Goal: Task Accomplishment & Management: Use online tool/utility

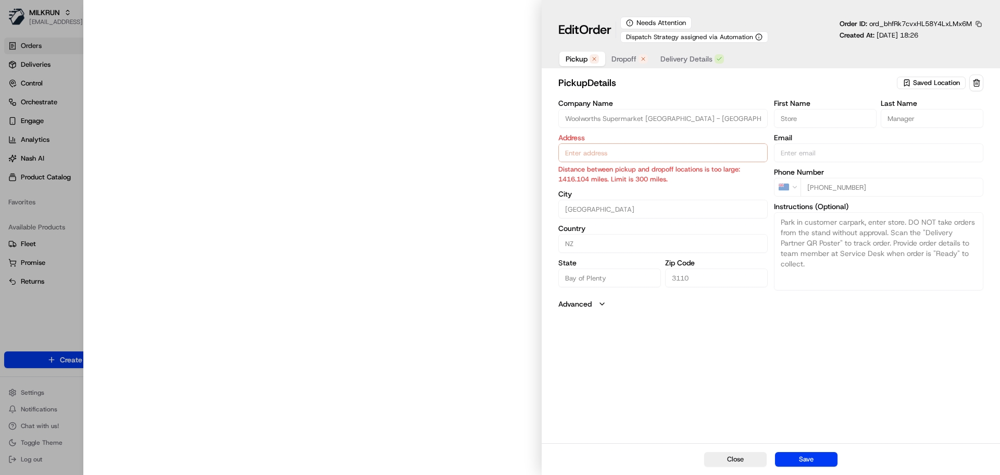
type input "[STREET_ADDRESS]"
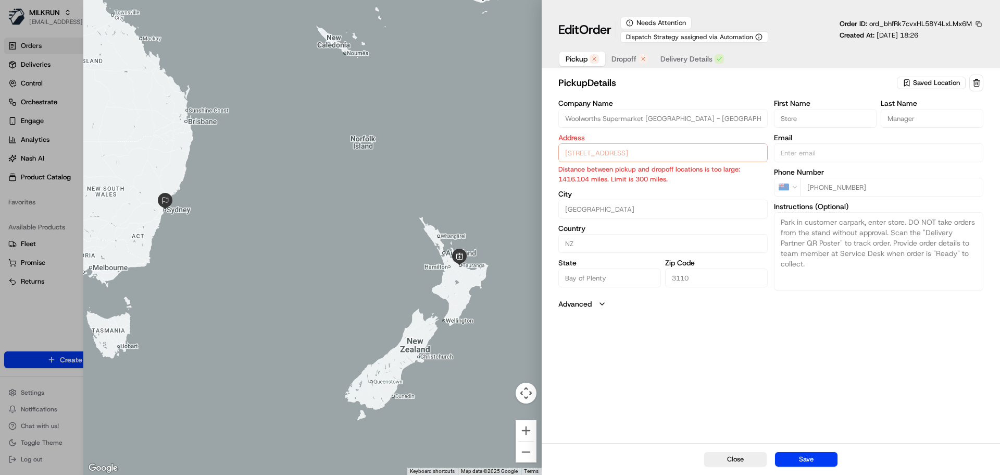
click at [624, 55] on span "Dropoff" at bounding box center [624, 59] width 25 height 10
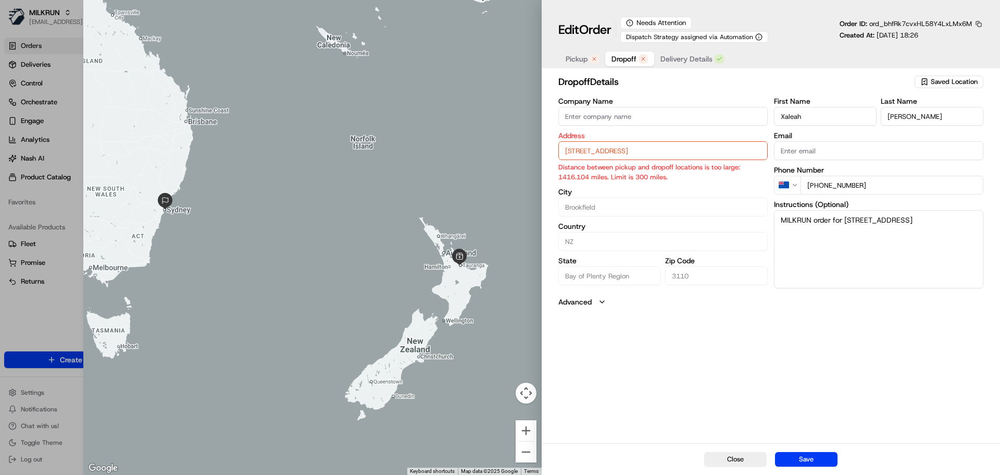
click at [573, 56] on span "Pickup" at bounding box center [577, 59] width 22 height 10
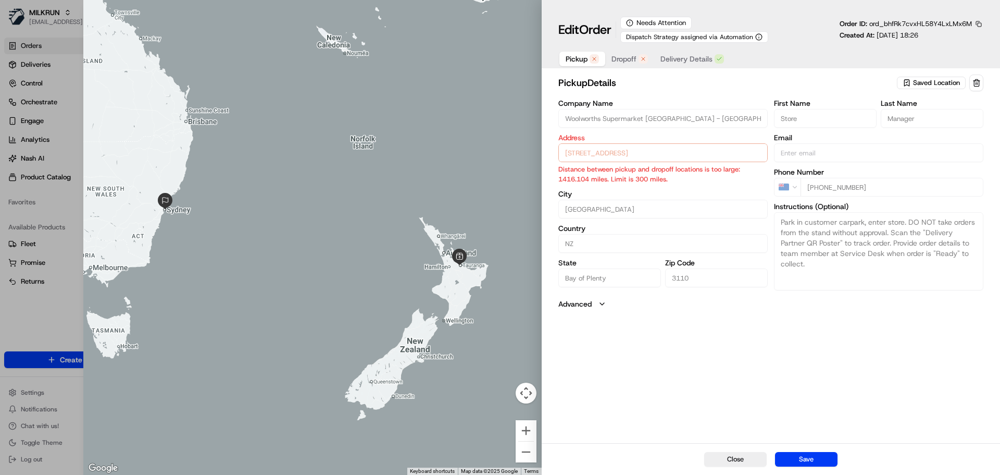
click at [624, 60] on span "Dropoff" at bounding box center [624, 59] width 25 height 10
click at [579, 60] on span "Pickup" at bounding box center [577, 59] width 22 height 10
click at [627, 61] on span "Dropoff" at bounding box center [624, 59] width 25 height 10
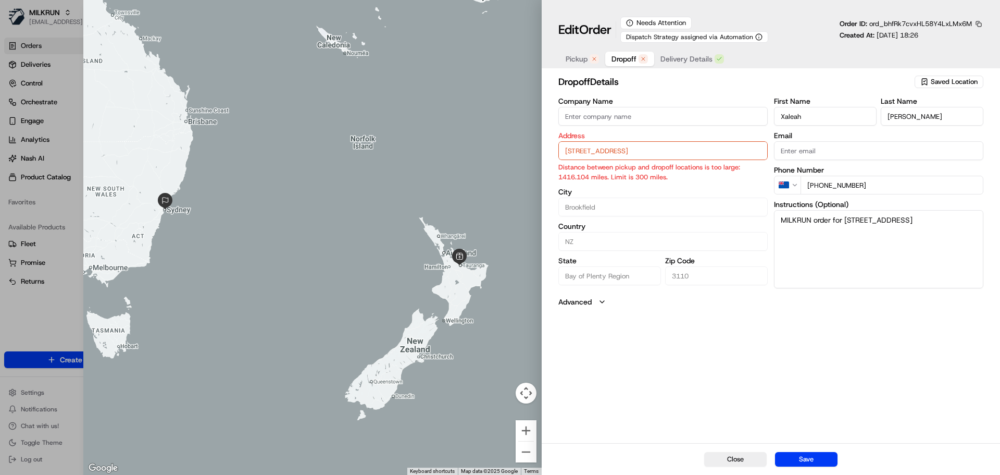
click at [627, 151] on input "[STREET_ADDRESS]" at bounding box center [663, 150] width 209 height 19
click at [676, 175] on div "[STREET_ADDRESS]" at bounding box center [663, 173] width 204 height 16
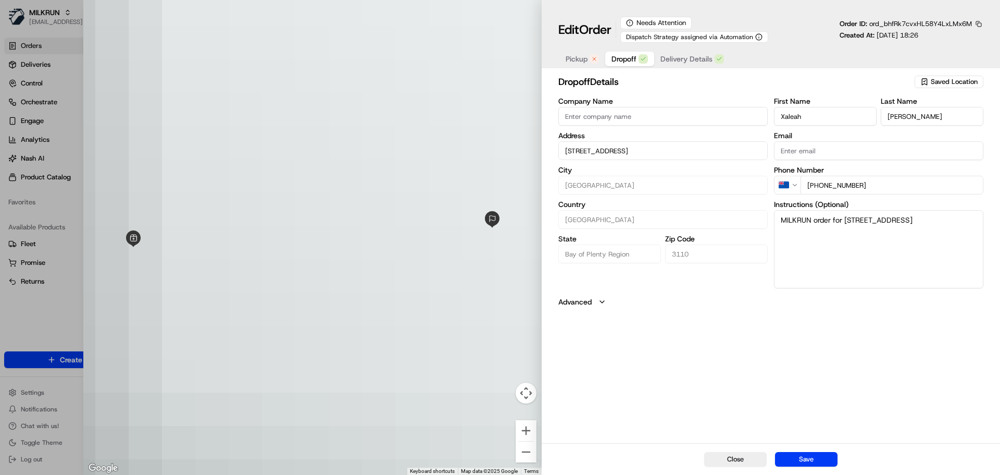
type input "[STREET_ADDRESS]"
type input "[GEOGRAPHIC_DATA]"
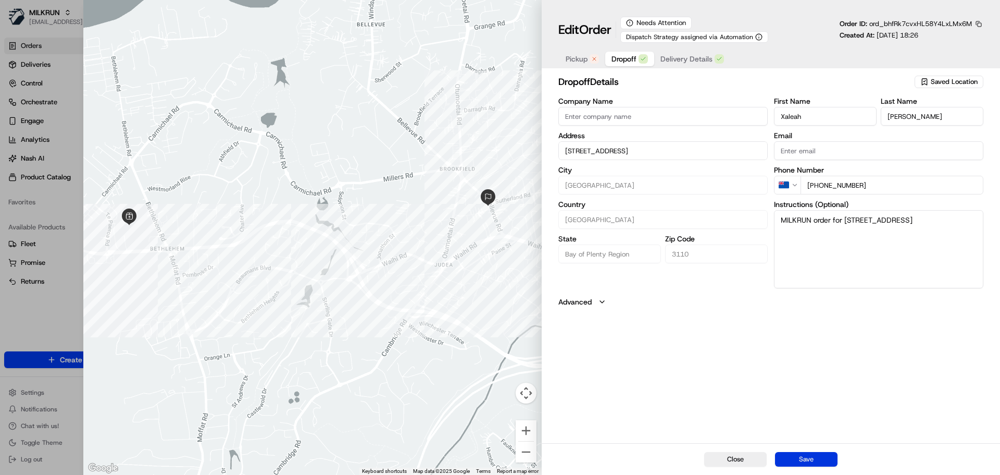
click at [810, 456] on button "Save" at bounding box center [806, 459] width 63 height 15
click at [799, 456] on button "Save" at bounding box center [806, 459] width 63 height 15
click at [686, 58] on span "Delivery Details" at bounding box center [687, 59] width 52 height 10
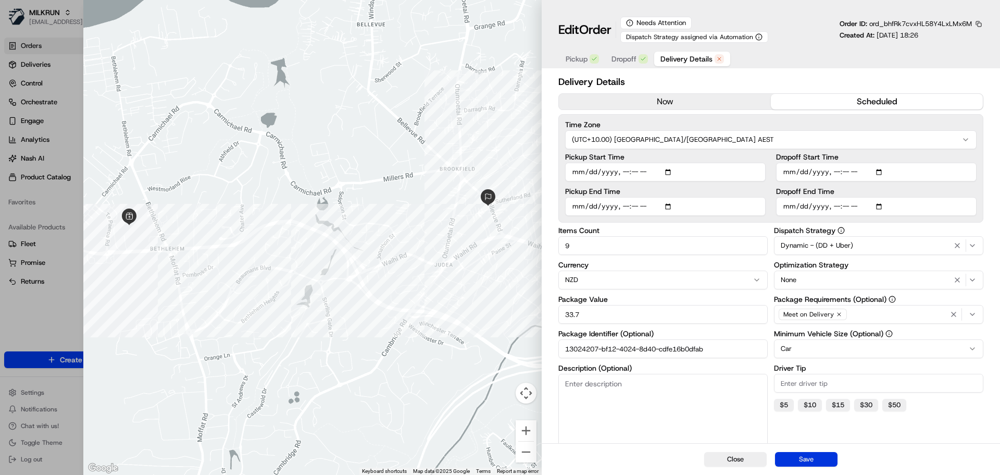
click at [809, 458] on button "Save" at bounding box center [806, 459] width 63 height 15
click at [659, 98] on button "now" at bounding box center [665, 102] width 212 height 16
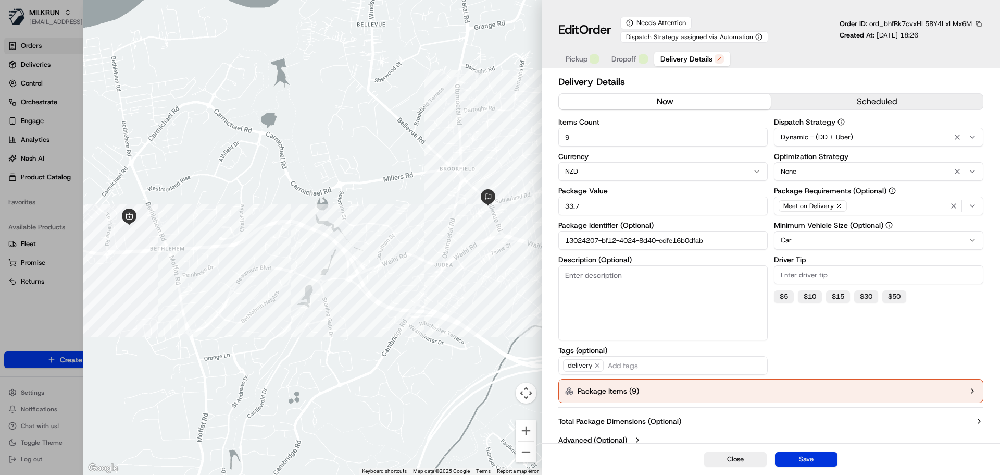
click at [813, 460] on button "Save" at bounding box center [806, 459] width 63 height 15
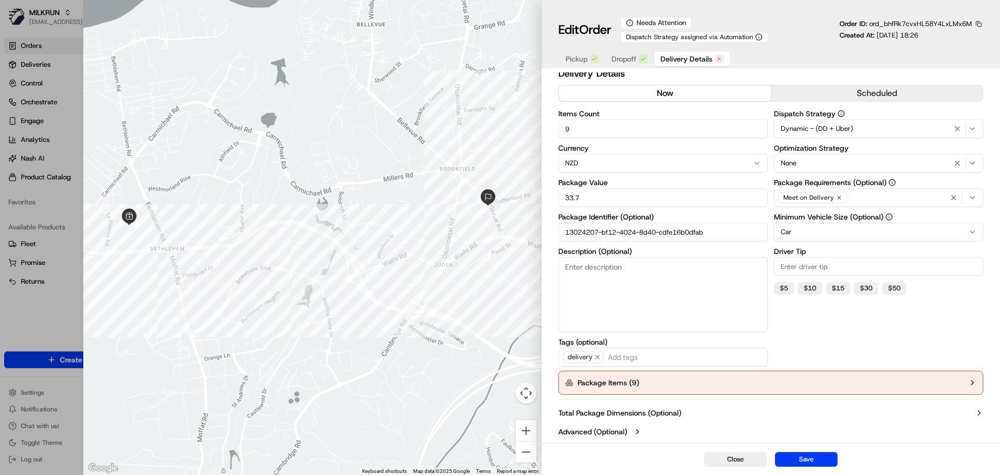
click at [777, 380] on button "Package Items ( 9 )" at bounding box center [771, 382] width 425 height 24
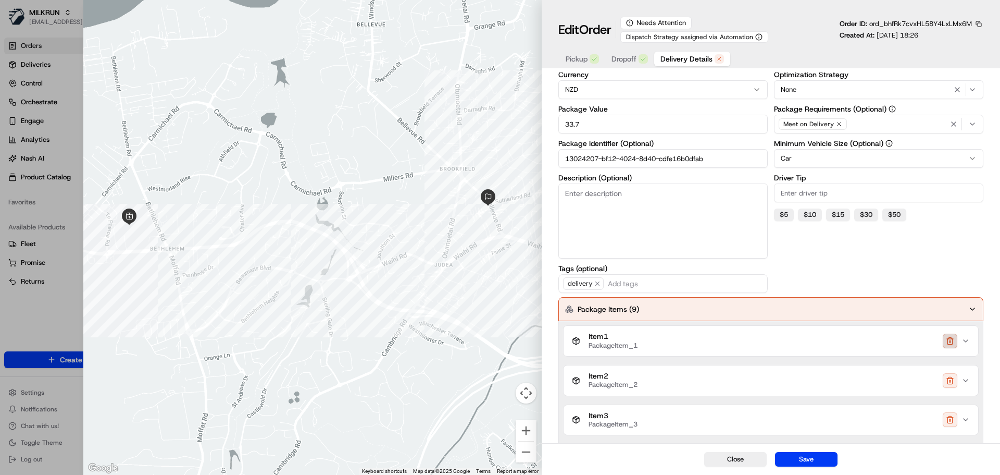
click at [955, 342] on button "button" at bounding box center [950, 340] width 15 height 15
click at [950, 340] on button "button" at bounding box center [950, 340] width 15 height 15
click at [949, 341] on button "button" at bounding box center [950, 340] width 15 height 15
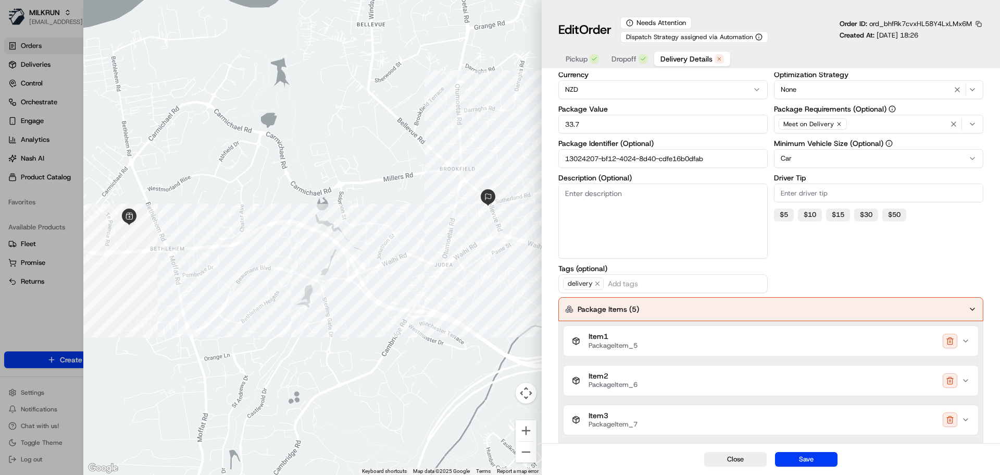
click at [949, 373] on button "button" at bounding box center [950, 380] width 15 height 15
click at [949, 341] on button "button" at bounding box center [950, 340] width 15 height 15
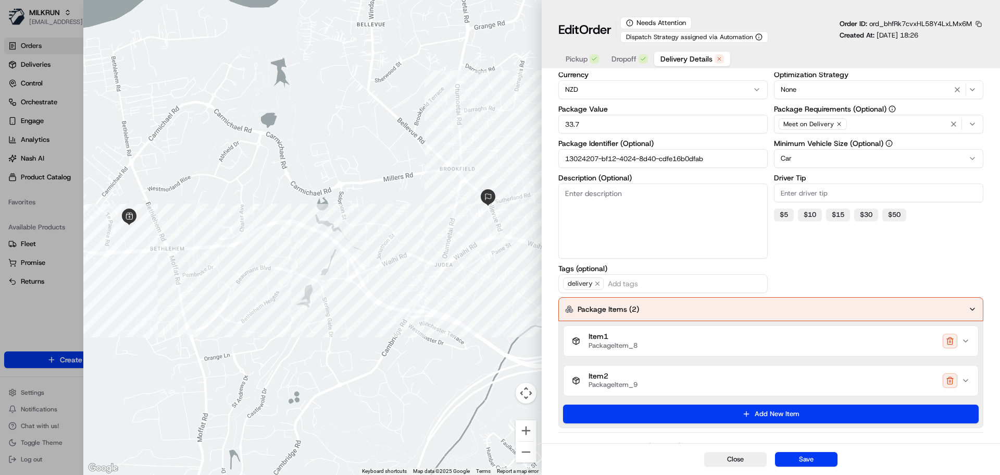
click at [949, 341] on button "button" at bounding box center [950, 340] width 15 height 15
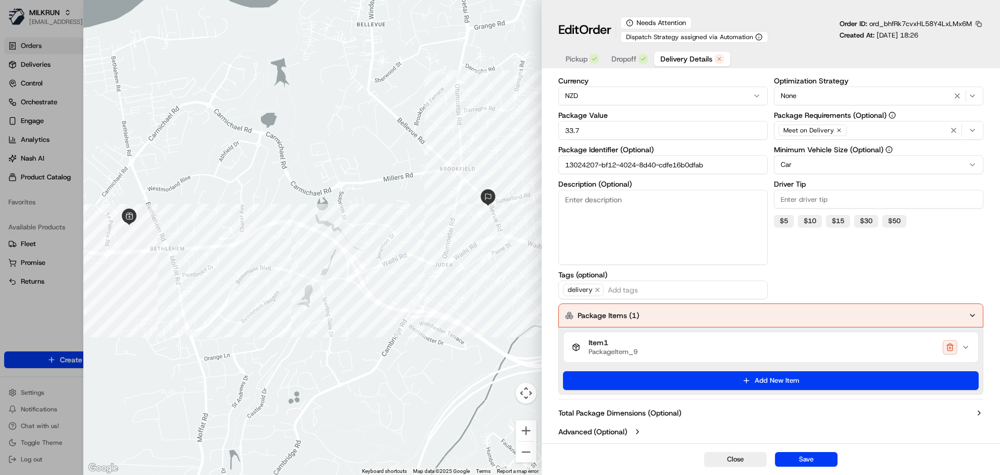
click at [949, 341] on button "button" at bounding box center [950, 347] width 15 height 15
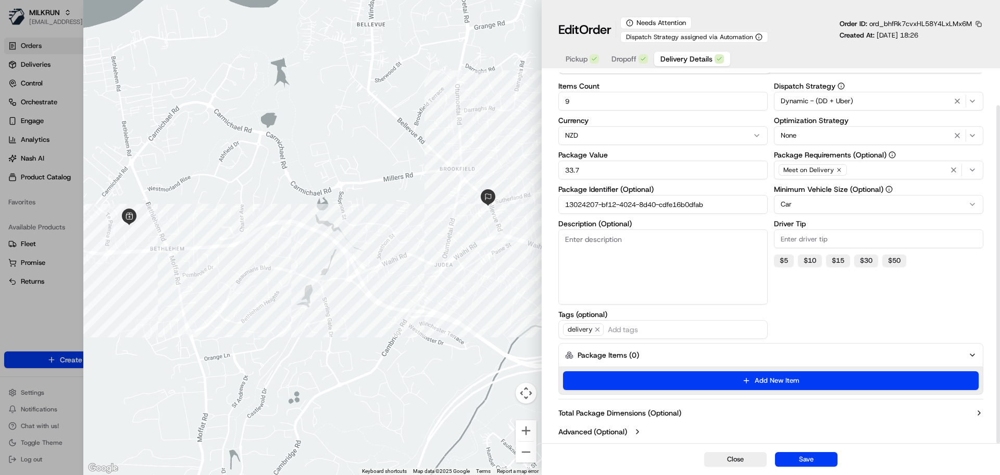
scroll to position [36, 0]
click at [805, 456] on button "Save" at bounding box center [806, 459] width 63 height 15
type input "1"
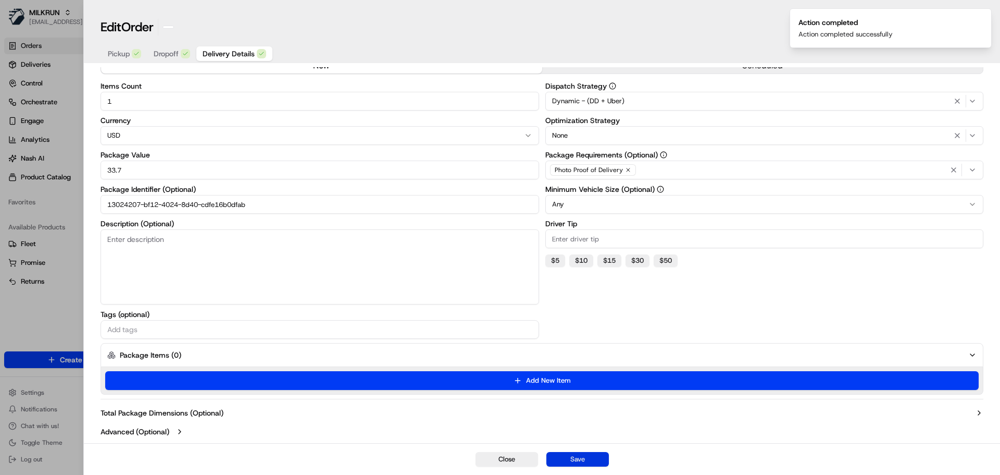
scroll to position [31, 0]
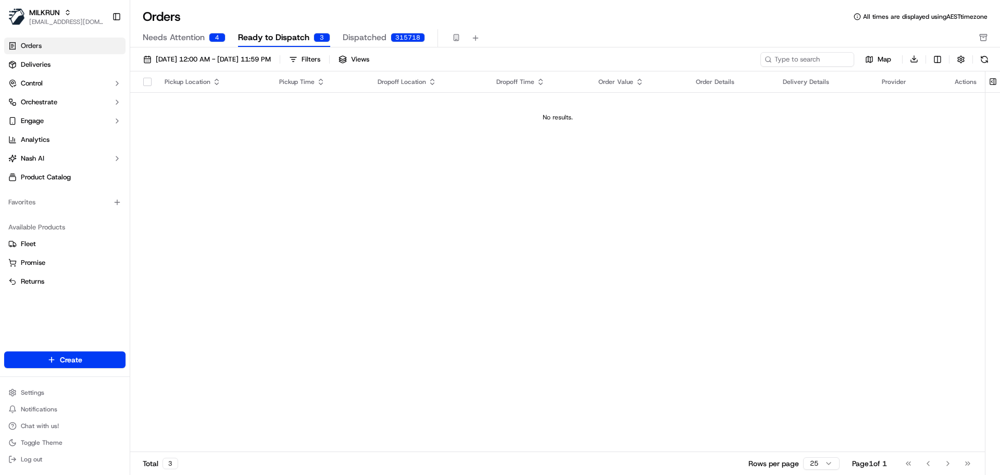
click at [178, 35] on span "Needs Attention" at bounding box center [174, 37] width 62 height 13
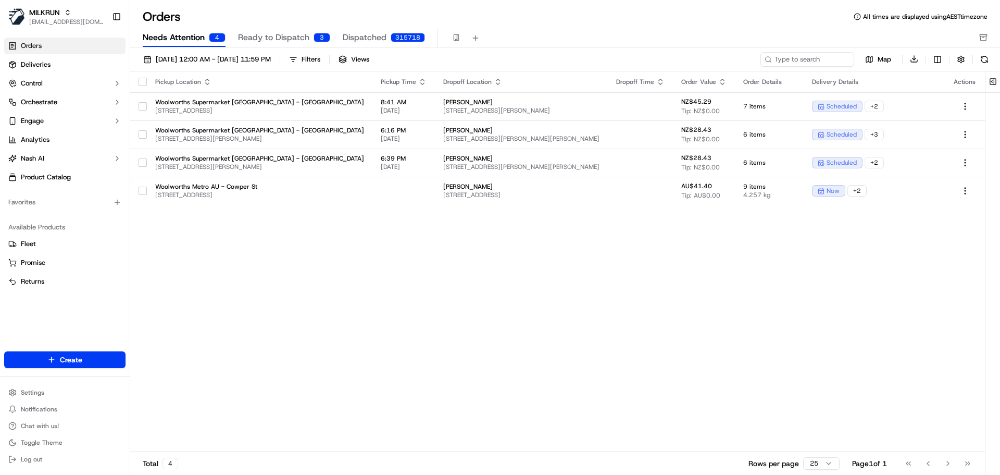
click at [283, 33] on span "Ready to Dispatch" at bounding box center [273, 37] width 71 height 13
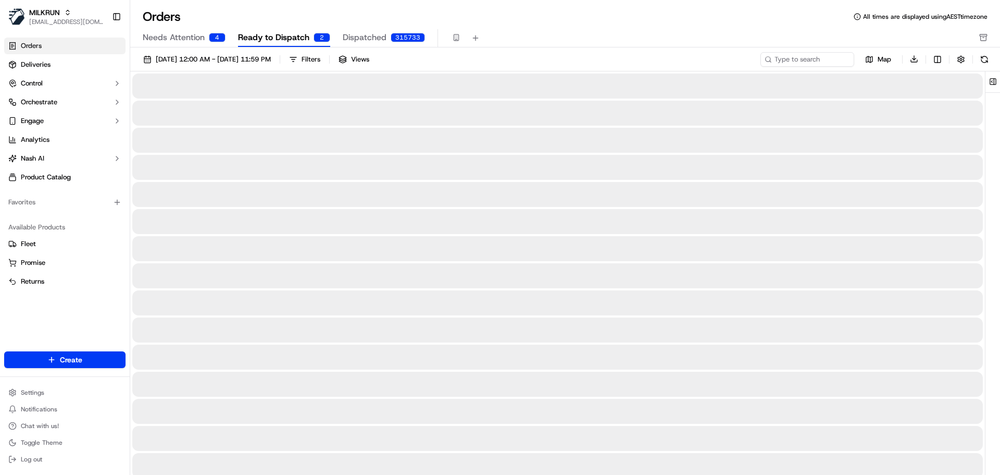
click at [353, 39] on span "Dispatched" at bounding box center [365, 37] width 44 height 13
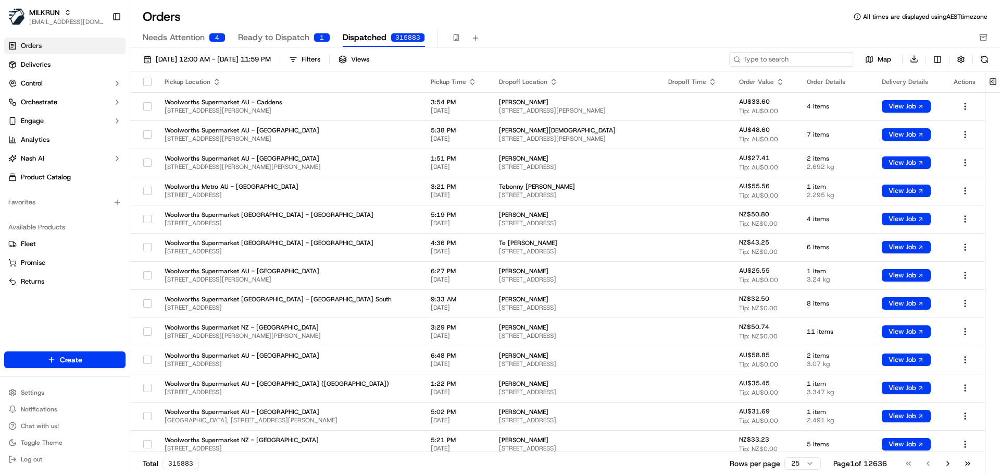
click at [804, 61] on input at bounding box center [792, 59] width 125 height 15
paste input "[PERSON_NAME]"
type input "[PERSON_NAME]"
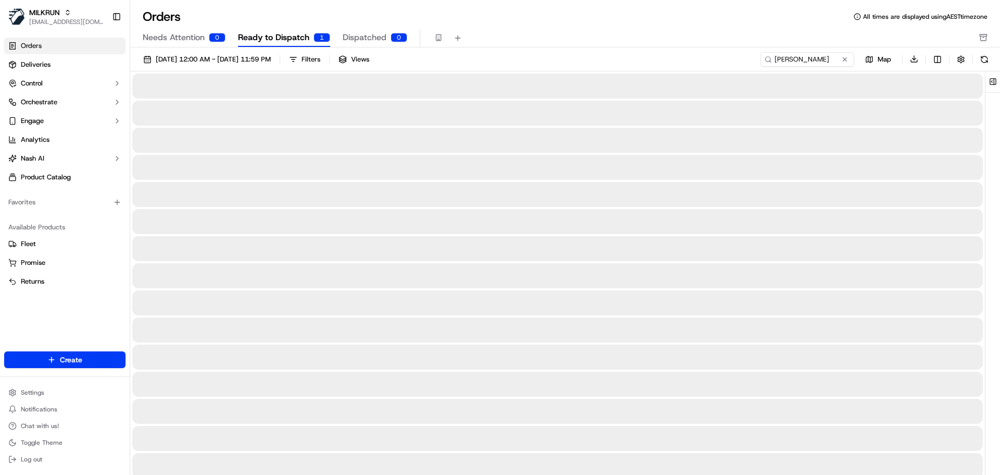
click at [257, 37] on span "Ready to Dispatch" at bounding box center [273, 37] width 71 height 13
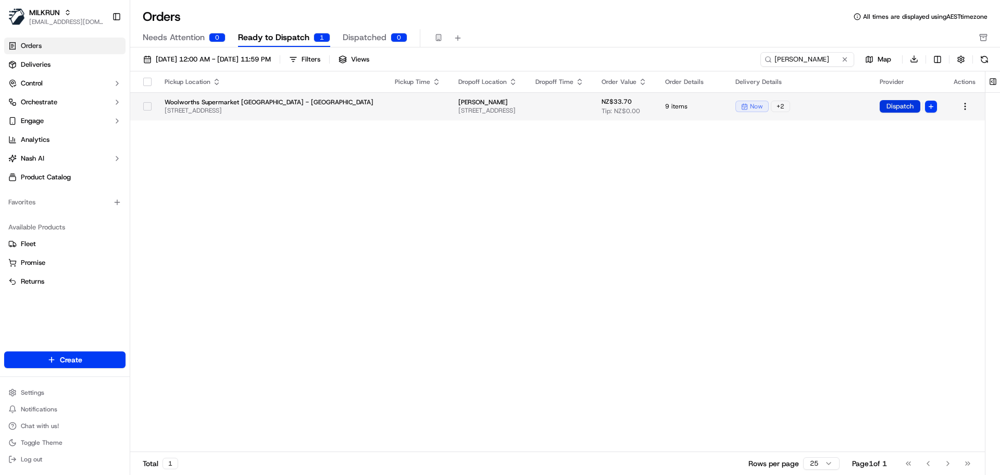
click at [918, 109] on button "Dispatch" at bounding box center [900, 106] width 41 height 13
